Goal: Information Seeking & Learning: Learn about a topic

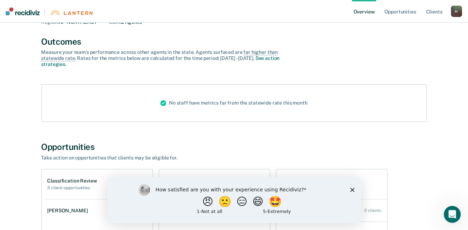
scroll to position [41, 0]
click at [263, 201] on button "😄" at bounding box center [258, 201] width 17 height 14
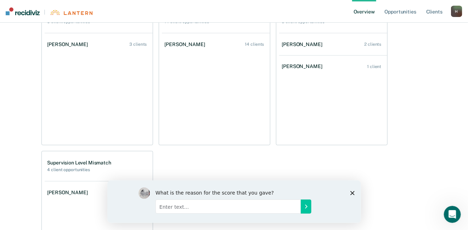
scroll to position [202, 0]
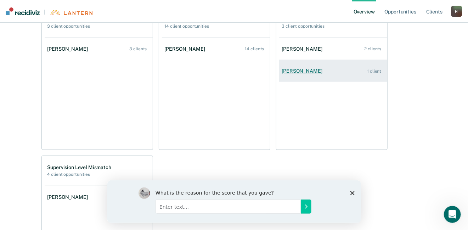
click at [289, 71] on div "[PERSON_NAME]" at bounding box center [303, 71] width 43 height 6
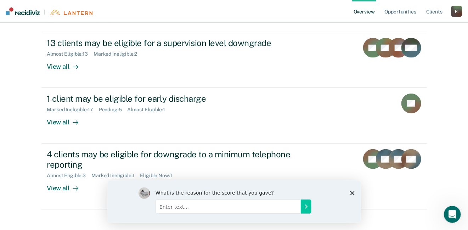
scroll to position [176, 0]
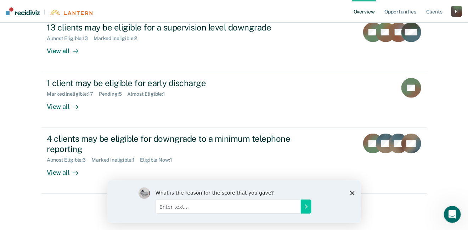
click at [167, 207] on input "Enter text..." at bounding box center [227, 206] width 145 height 14
click at [307, 205] on icon "Submit your response" at bounding box center [306, 207] width 6 height 6
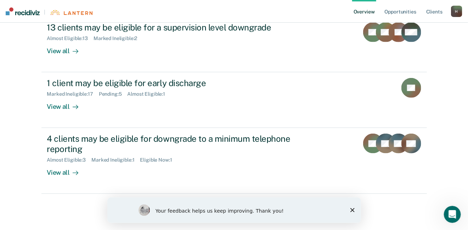
click at [350, 209] on div "Your feedback helps us keep improving. Thank you!" at bounding box center [234, 210] width 254 height 26
click at [352, 209] on polygon "Close survey" at bounding box center [352, 210] width 4 height 4
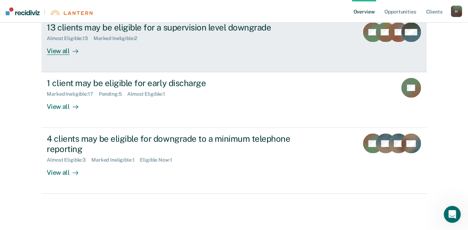
click at [65, 50] on div "View all" at bounding box center [67, 48] width 40 height 14
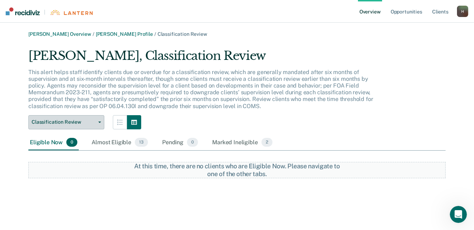
click at [99, 123] on button "Classification Review" at bounding box center [66, 122] width 76 height 14
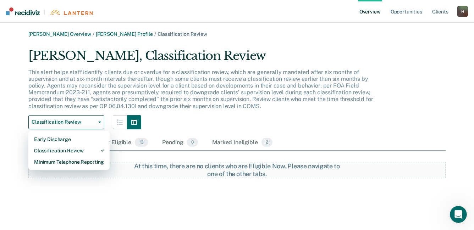
click at [203, 118] on div "Classification Review Early Discharge Classification Review Minimum Telephone R…" at bounding box center [205, 122] width 355 height 14
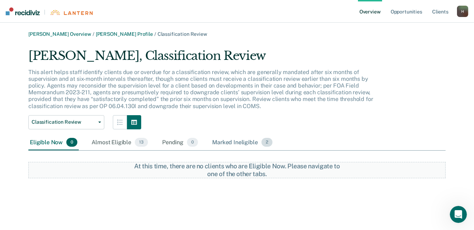
click at [247, 141] on div "Marked Ineligible 2" at bounding box center [242, 143] width 63 height 16
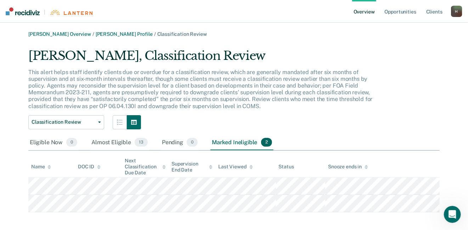
scroll to position [4, 0]
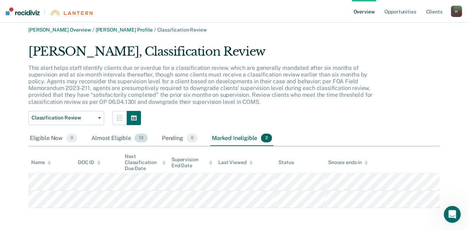
click at [104, 140] on div "Almost Eligible 13" at bounding box center [119, 139] width 59 height 16
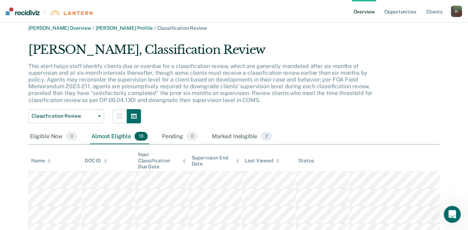
scroll to position [0, 0]
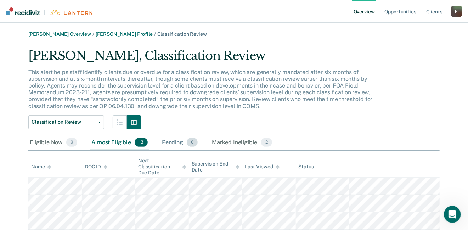
click at [172, 143] on div "Pending 0" at bounding box center [180, 143] width 39 height 16
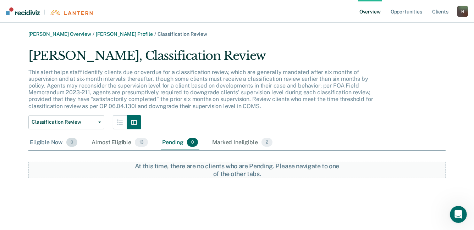
click at [35, 145] on div "Eligible Now 0" at bounding box center [53, 143] width 50 height 16
click at [365, 10] on link "Overview" at bounding box center [370, 11] width 24 height 23
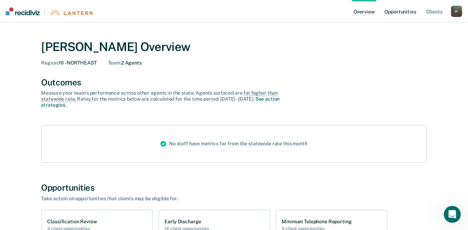
click at [400, 10] on link "Opportunities" at bounding box center [401, 11] width 34 height 23
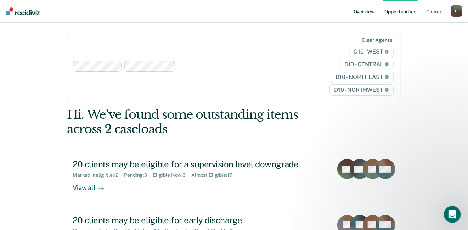
click at [362, 12] on link "Overview" at bounding box center [364, 11] width 24 height 23
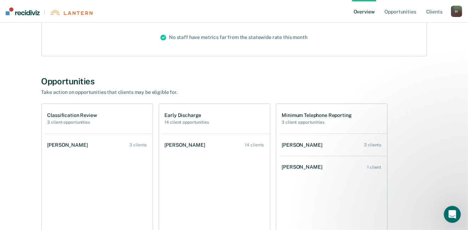
scroll to position [107, 0]
click at [460, 117] on main "Hope L Hunter Overview Region : 10 - NORTHEAST Team : 2 Agents Outcomes Measure…" at bounding box center [234, 176] width 468 height 521
drag, startPoint x: 460, startPoint y: 117, endPoint x: 454, endPoint y: 142, distance: 25.6
click at [454, 142] on main "Hope L Hunter Overview Region : 10 - NORTHEAST Team : 2 Agents Outcomes Measure…" at bounding box center [234, 176] width 468 height 521
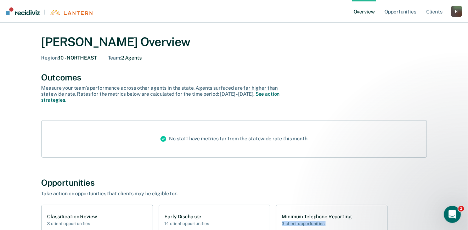
scroll to position [0, 0]
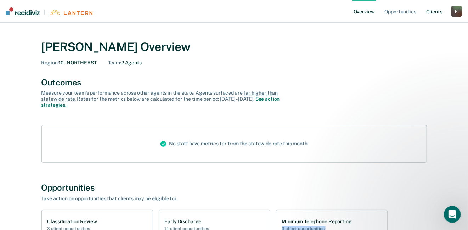
click at [436, 11] on link "Client s" at bounding box center [434, 11] width 19 height 23
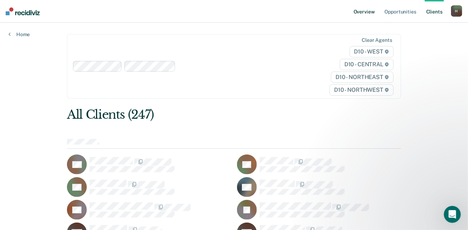
click at [368, 12] on link "Overview" at bounding box center [364, 11] width 24 height 23
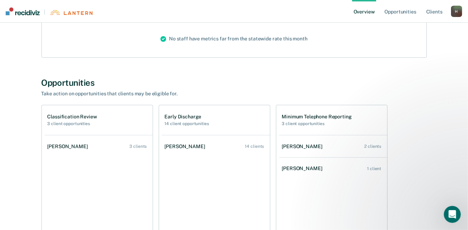
scroll to position [104, 0]
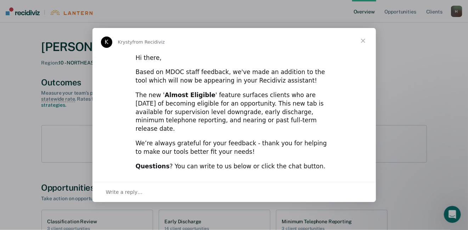
click at [364, 44] on span "Close" at bounding box center [364, 41] width 26 height 26
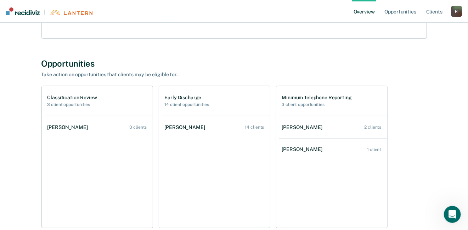
scroll to position [146, 0]
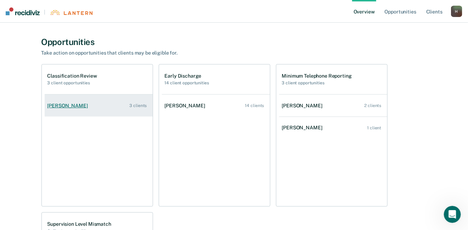
click at [60, 107] on div "[PERSON_NAME]" at bounding box center [69, 106] width 43 height 6
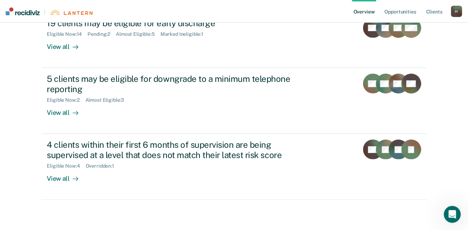
scroll to position [242, 0]
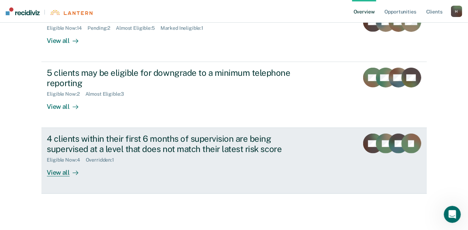
click at [54, 175] on div "View all" at bounding box center [67, 170] width 40 height 14
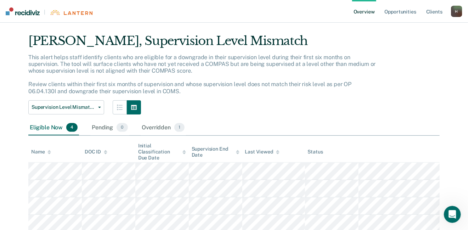
scroll to position [39, 0]
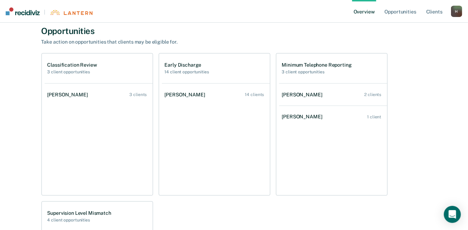
scroll to position [150, 0]
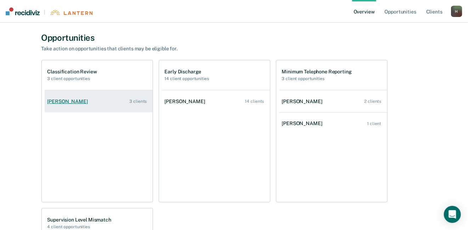
click at [66, 101] on div "[PERSON_NAME]" at bounding box center [69, 102] width 43 height 6
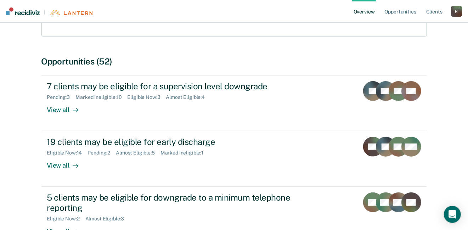
scroll to position [134, 0]
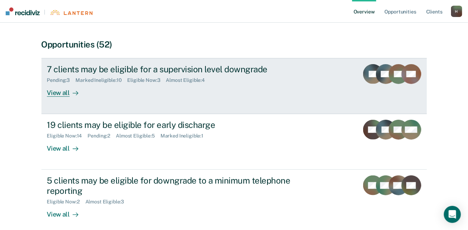
click at [52, 93] on div "View all" at bounding box center [67, 90] width 40 height 14
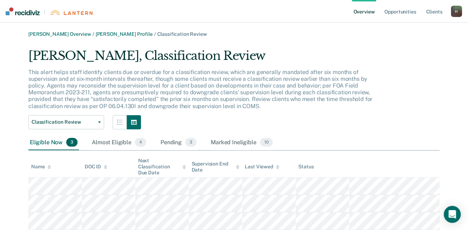
click at [363, 11] on link "Overview" at bounding box center [364, 11] width 24 height 23
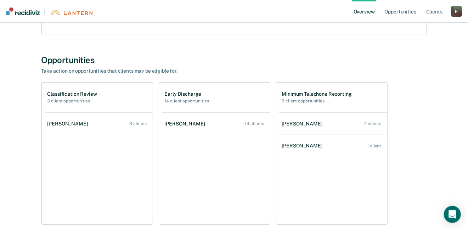
scroll to position [130, 0]
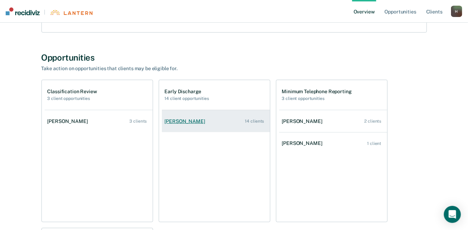
click at [190, 122] on div "[PERSON_NAME]" at bounding box center [186, 121] width 43 height 6
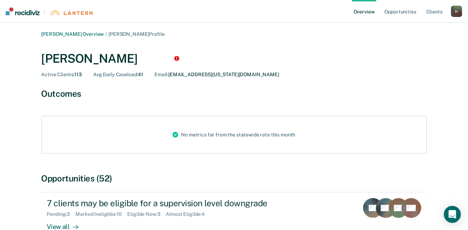
click at [361, 13] on link "Overview" at bounding box center [364, 11] width 24 height 23
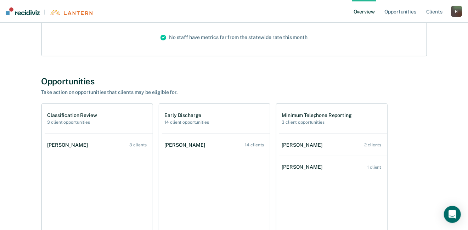
scroll to position [109, 0]
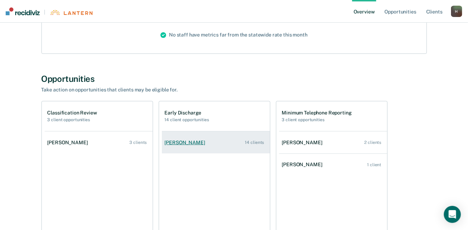
click at [185, 143] on div "[PERSON_NAME]" at bounding box center [186, 143] width 43 height 6
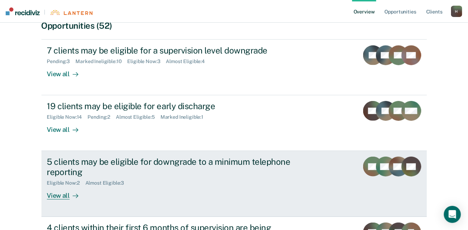
scroll to position [157, 0]
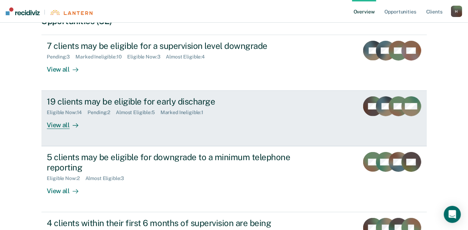
click at [53, 125] on div "View all" at bounding box center [67, 123] width 40 height 14
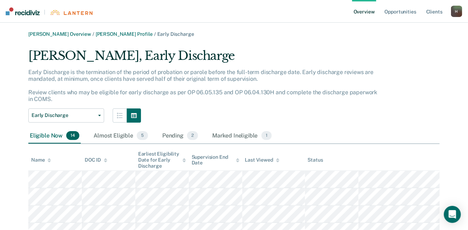
click at [354, 10] on link "Overview" at bounding box center [364, 11] width 24 height 23
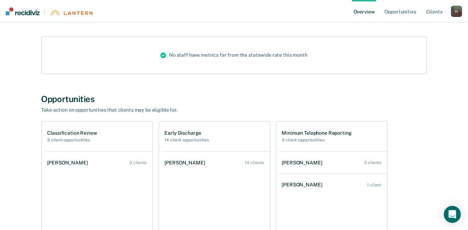
scroll to position [94, 0]
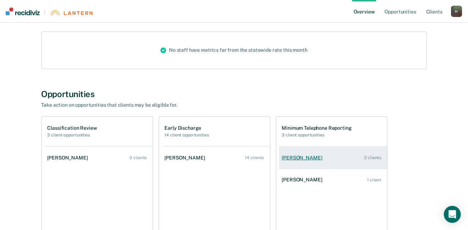
click at [293, 157] on div "[PERSON_NAME]" at bounding box center [303, 158] width 43 height 6
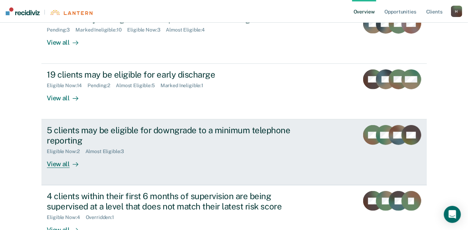
scroll to position [185, 0]
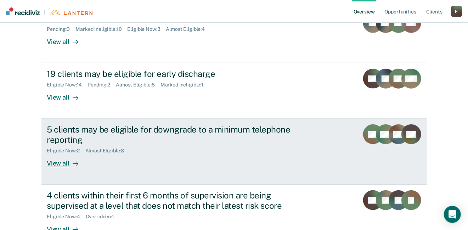
click at [62, 160] on div "View all" at bounding box center [67, 161] width 40 height 14
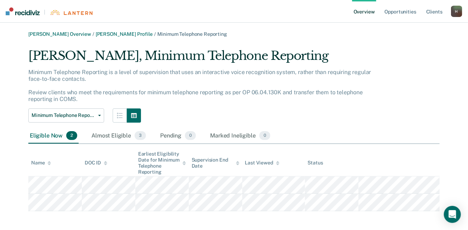
click at [360, 14] on link "Overview" at bounding box center [364, 11] width 24 height 23
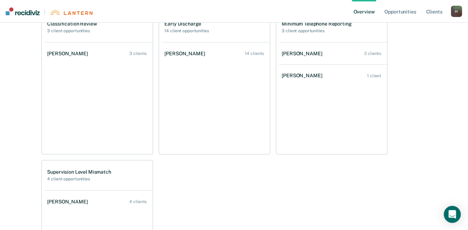
scroll to position [185, 0]
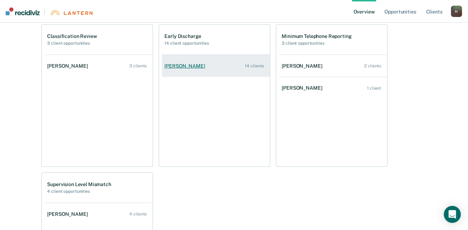
click at [179, 67] on div "[PERSON_NAME]" at bounding box center [186, 66] width 43 height 6
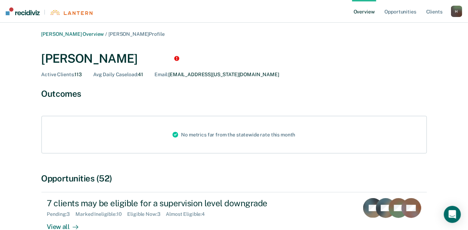
click at [361, 11] on link "Overview" at bounding box center [364, 11] width 24 height 23
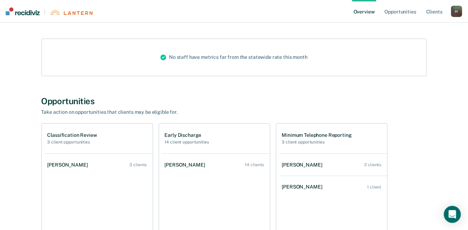
scroll to position [84, 0]
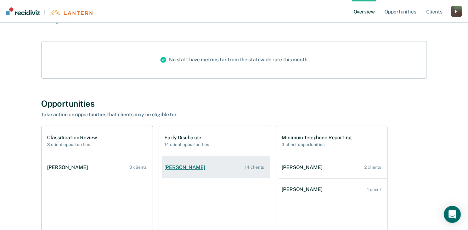
click at [175, 167] on div "[PERSON_NAME]" at bounding box center [186, 168] width 43 height 6
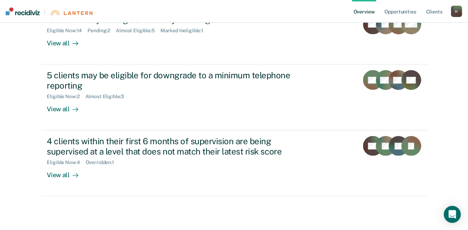
scroll to position [242, 0]
